Goal: Information Seeking & Learning: Check status

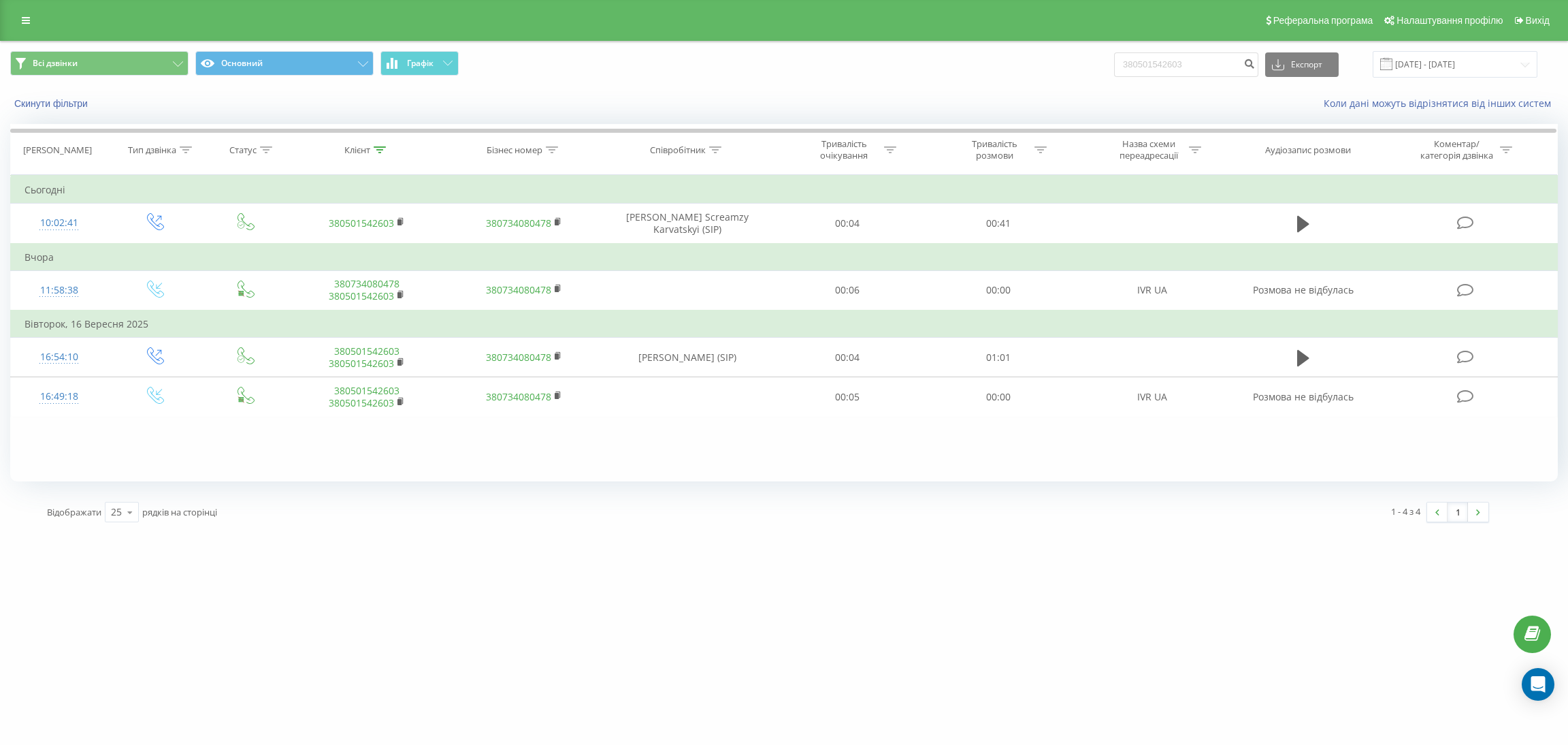
click at [1246, 57] on input "380501542603" at bounding box center [1186, 65] width 144 height 25
type input "380985578646"
click at [1255, 63] on icon "submit" at bounding box center [1249, 62] width 11 height 9
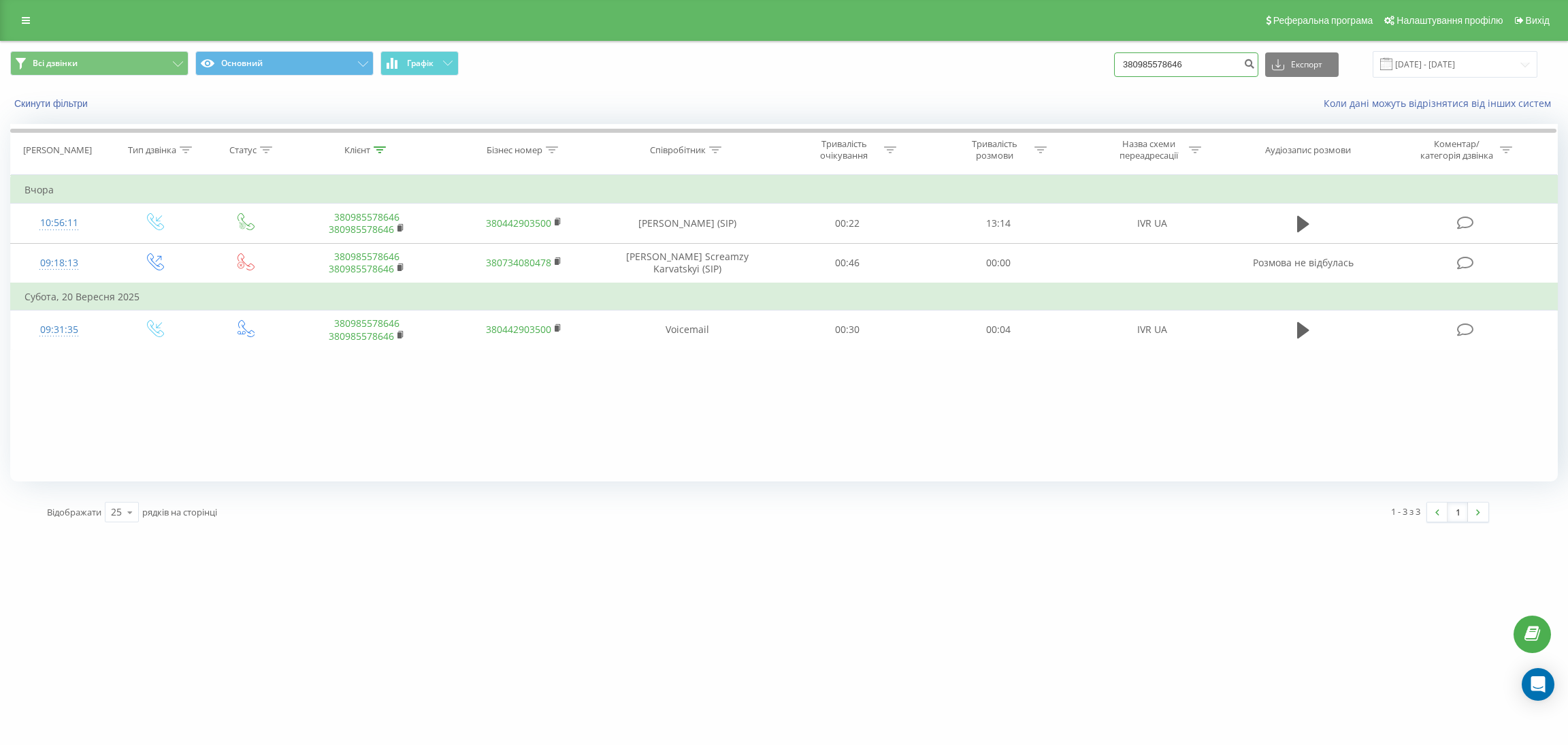
click at [1193, 54] on input "380985578646" at bounding box center [1186, 65] width 144 height 25
paste input "31776107"
type input "380931776107"
click at [1256, 63] on button "submit" at bounding box center [1248, 65] width 18 height 25
